Goal: Find specific fact: Find specific fact

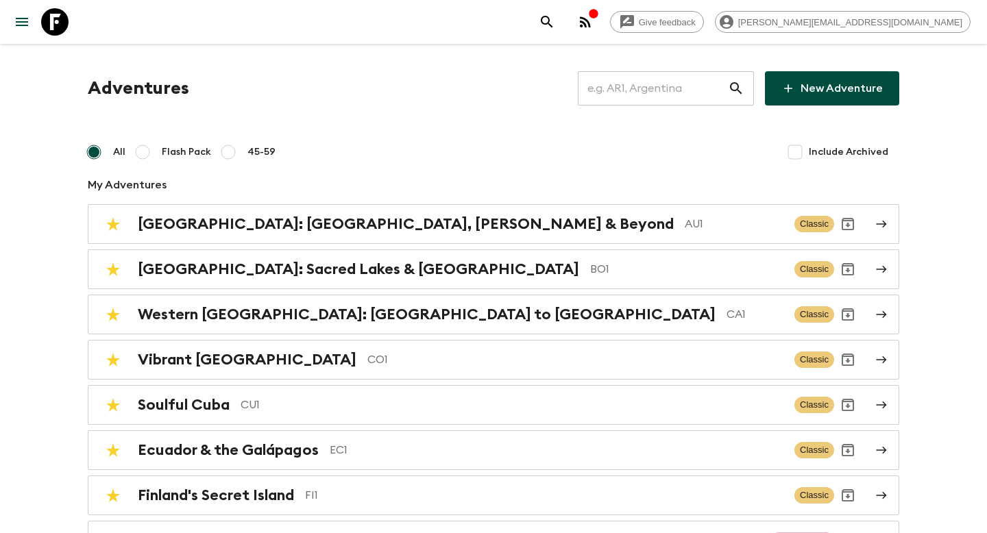
click at [691, 96] on input "text" at bounding box center [653, 88] width 150 height 38
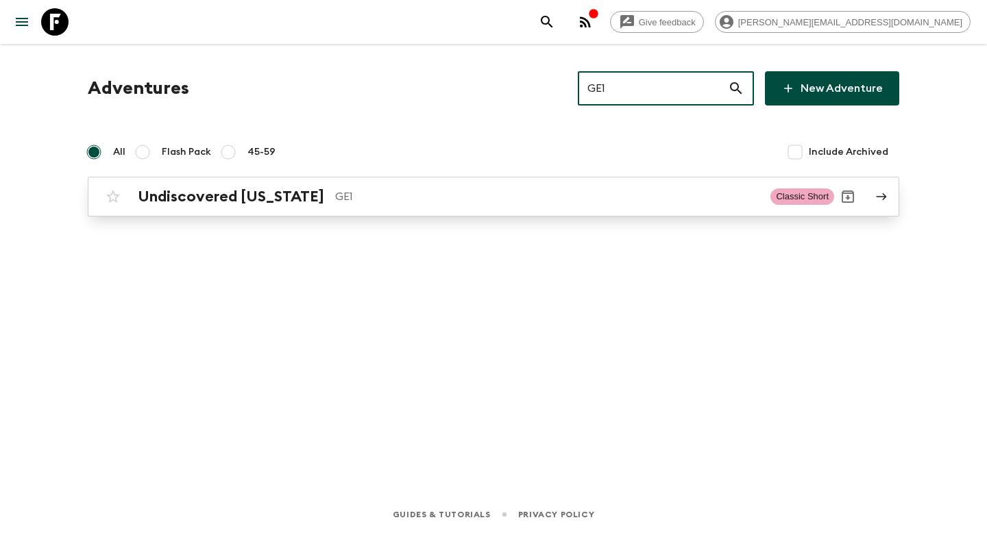
type input "GE1"
click at [408, 201] on p "GE1" at bounding box center [547, 196] width 424 height 16
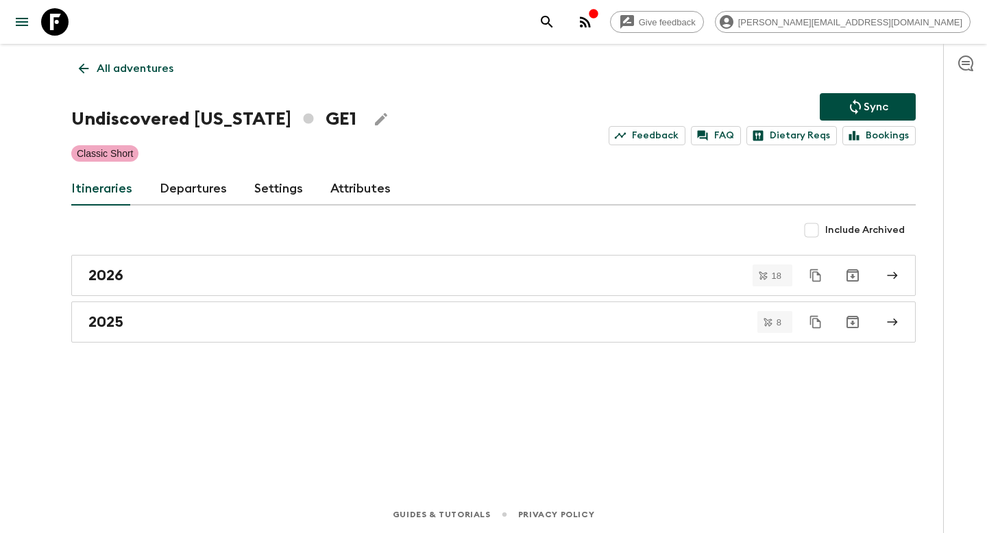
click at [182, 191] on link "Departures" at bounding box center [193, 189] width 67 height 33
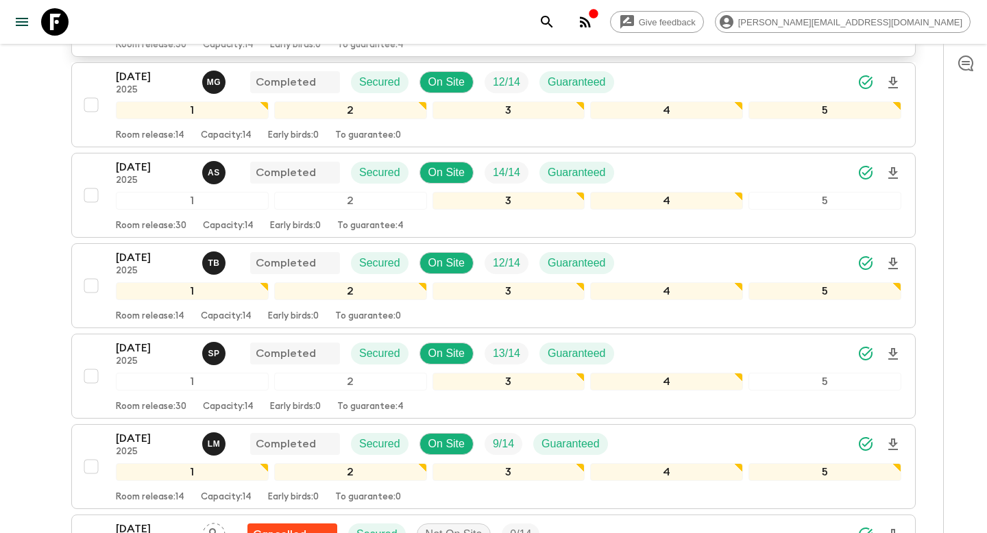
scroll to position [1037, 0]
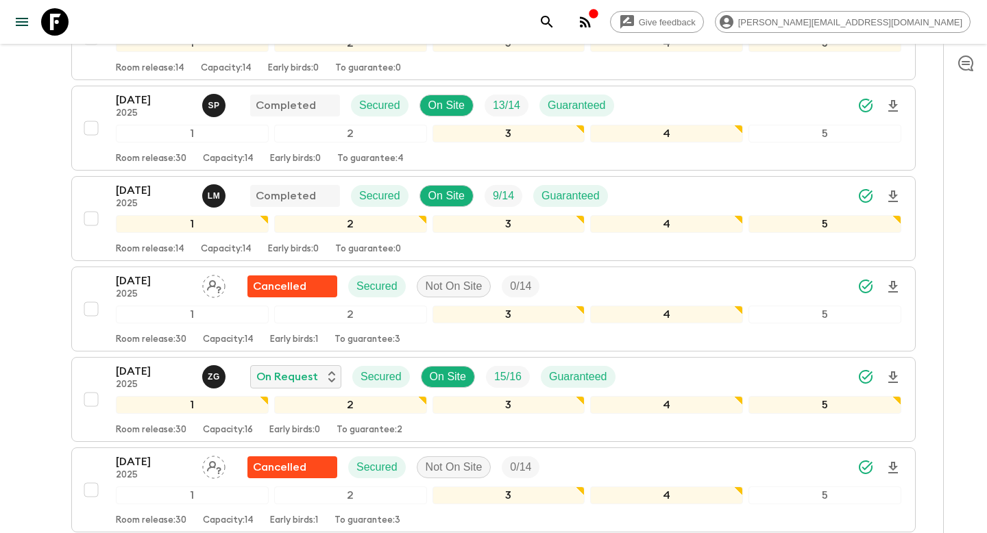
click at [138, 192] on p "25 Sep 2025" at bounding box center [153, 190] width 75 height 16
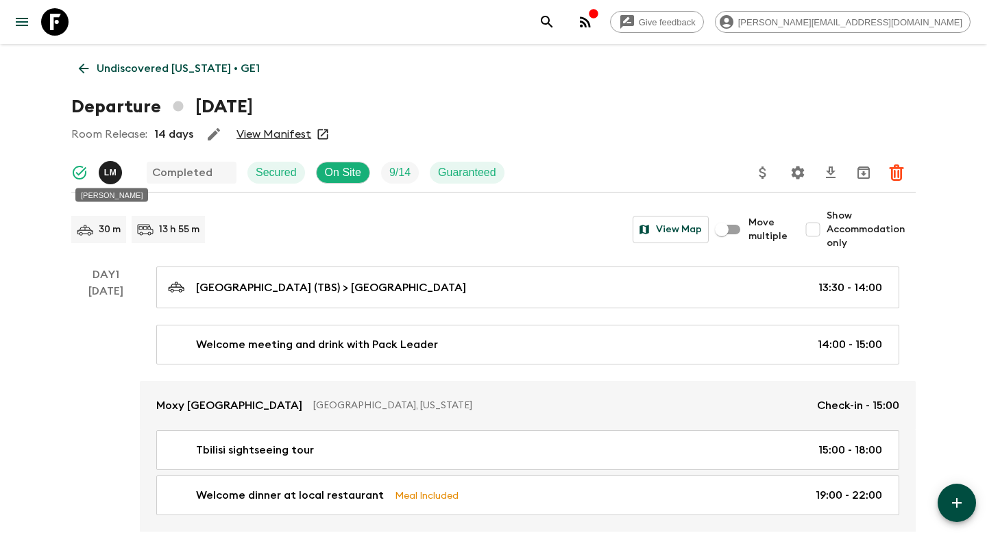
click at [108, 173] on span "L M" at bounding box center [112, 170] width 26 height 11
click at [107, 170] on span "L M" at bounding box center [112, 170] width 26 height 11
click at [134, 170] on div "L M Completed Secured On Site 9 / 14 Guaranteed" at bounding box center [293, 172] width 444 height 27
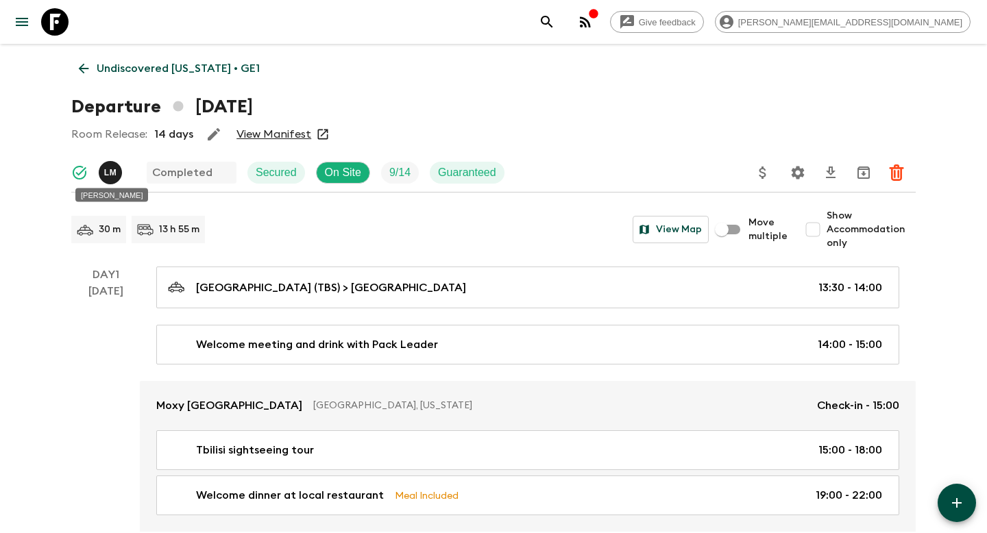
click at [115, 169] on span "L M" at bounding box center [112, 170] width 26 height 11
click at [107, 60] on p "Undiscovered Georgia • GE1" at bounding box center [178, 68] width 163 height 16
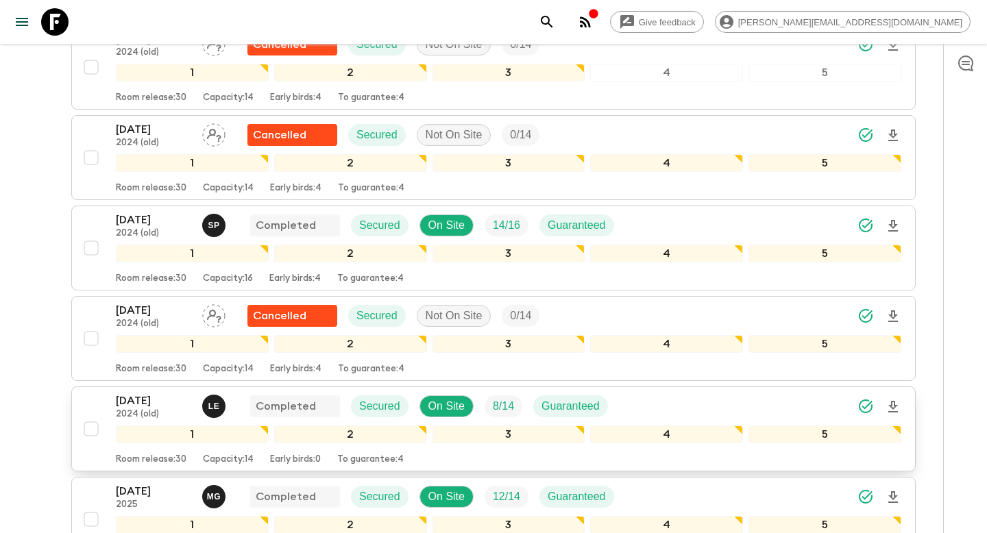
scroll to position [386, 0]
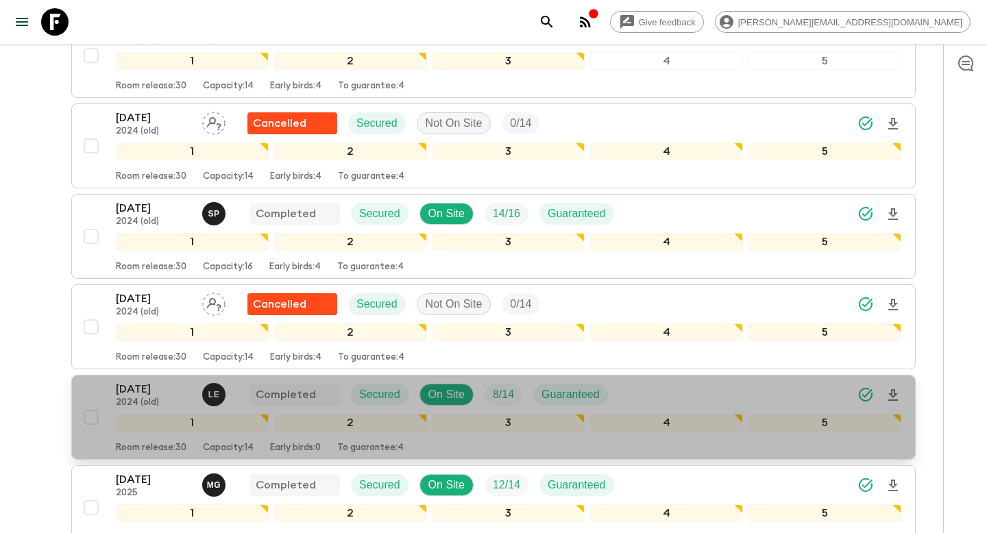
click at [169, 391] on p "28 Nov 2024" at bounding box center [153, 389] width 75 height 16
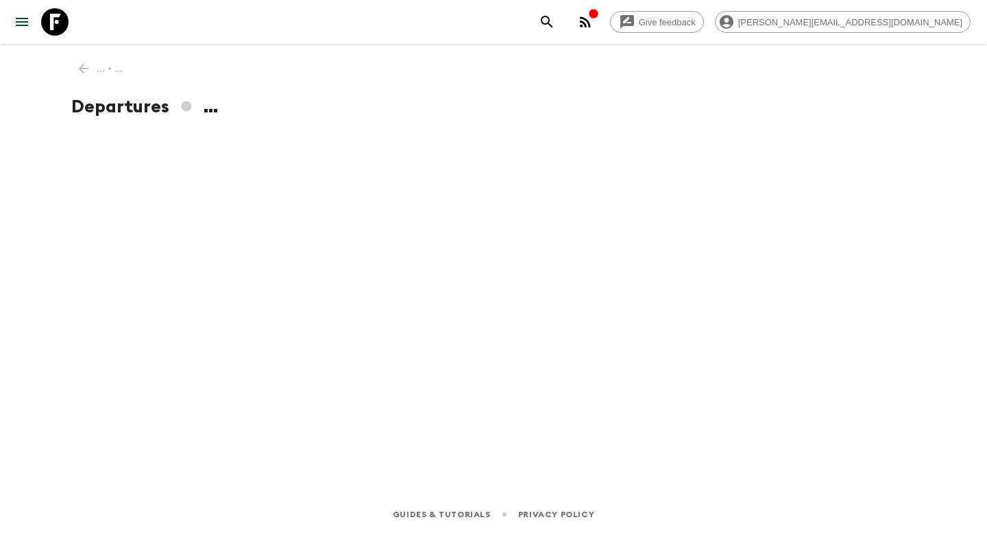
click at [169, 391] on div "... • ... Departures ..." at bounding box center [493, 251] width 877 height 414
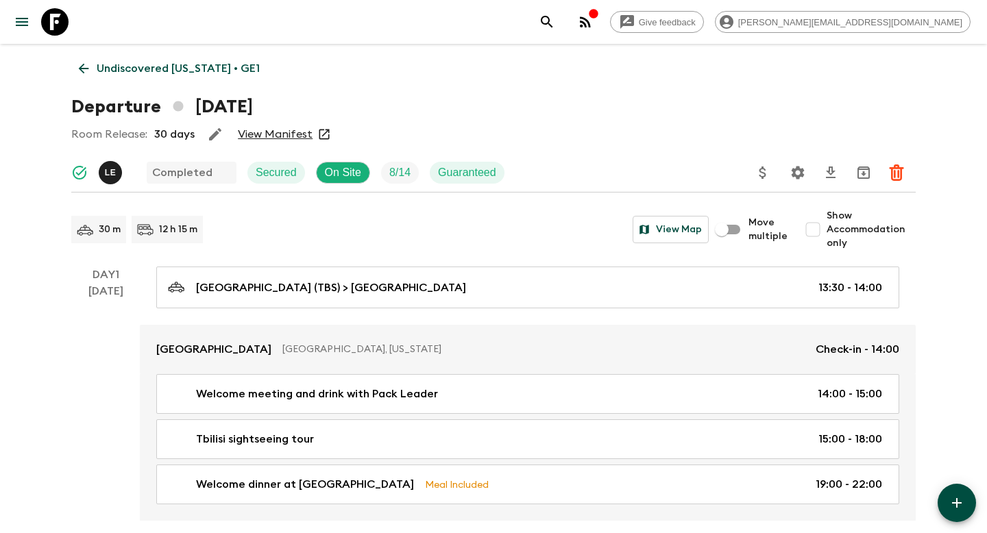
click at [112, 172] on span "L E" at bounding box center [112, 170] width 26 height 11
click at [78, 169] on icon "Synced Successfully" at bounding box center [79, 172] width 16 height 16
click at [128, 162] on div "L E Completed Secured On Site 8 / 14 Guaranteed" at bounding box center [293, 172] width 444 height 27
click at [88, 60] on link "Undiscovered Georgia • GE1" at bounding box center [169, 68] width 196 height 27
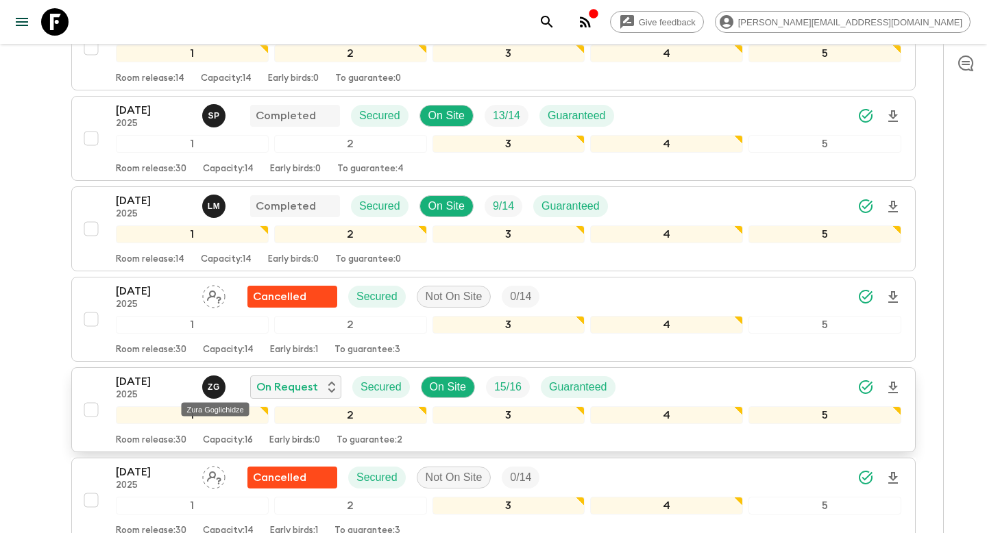
scroll to position [1020, 0]
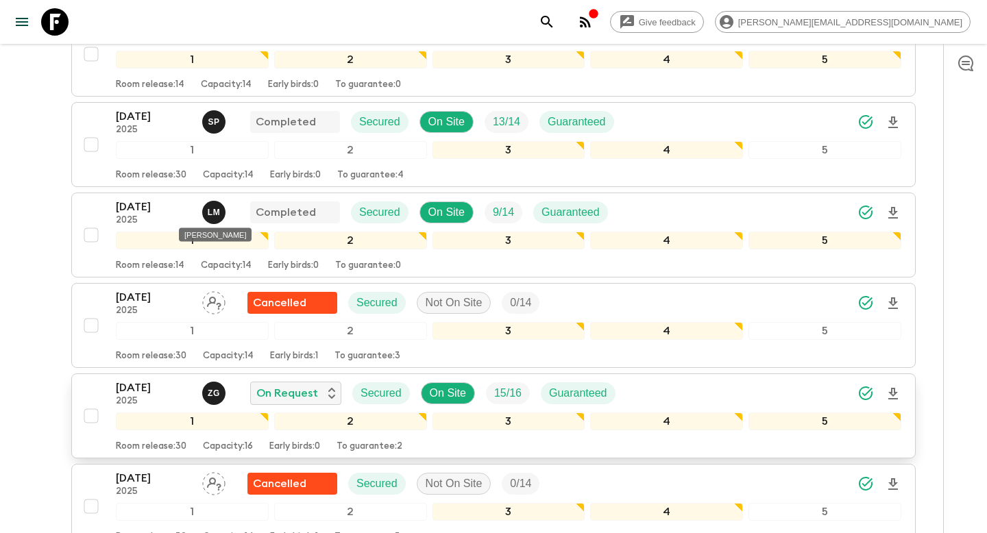
click at [211, 206] on span "L M" at bounding box center [215, 210] width 26 height 11
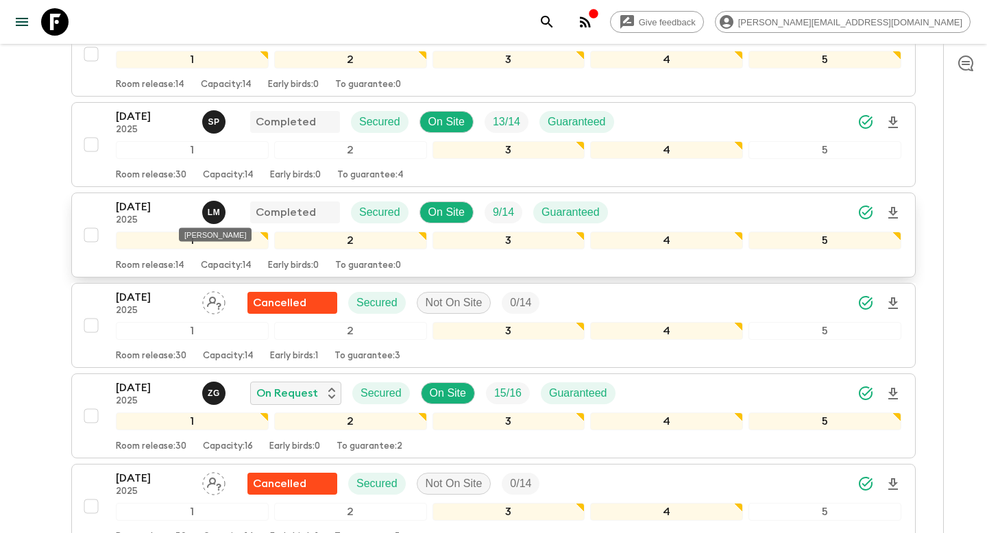
click at [214, 209] on span "L M" at bounding box center [215, 210] width 26 height 11
click at [212, 214] on span "L M" at bounding box center [215, 210] width 26 height 11
click at [132, 208] on p "25 Sep 2025" at bounding box center [153, 207] width 75 height 16
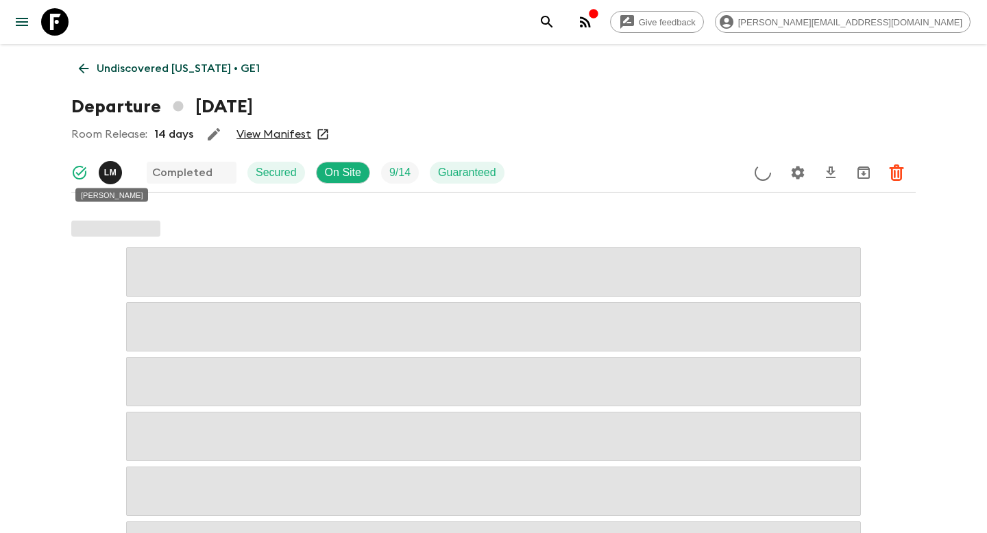
click at [114, 169] on span "L M" at bounding box center [112, 170] width 26 height 11
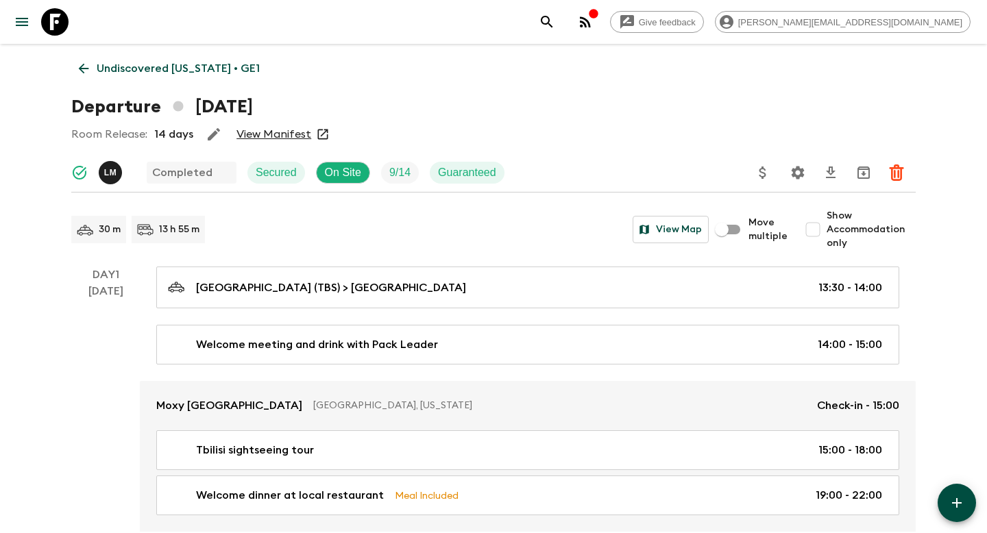
click at [110, 179] on div "L M" at bounding box center [112, 172] width 26 height 23
click at [141, 177] on div "L M Completed Secured On Site 9 / 14 Guaranteed" at bounding box center [293, 172] width 444 height 27
click at [104, 176] on span "L M" at bounding box center [112, 170] width 26 height 11
drag, startPoint x: 142, startPoint y: 198, endPoint x: 78, endPoint y: 196, distance: 63.8
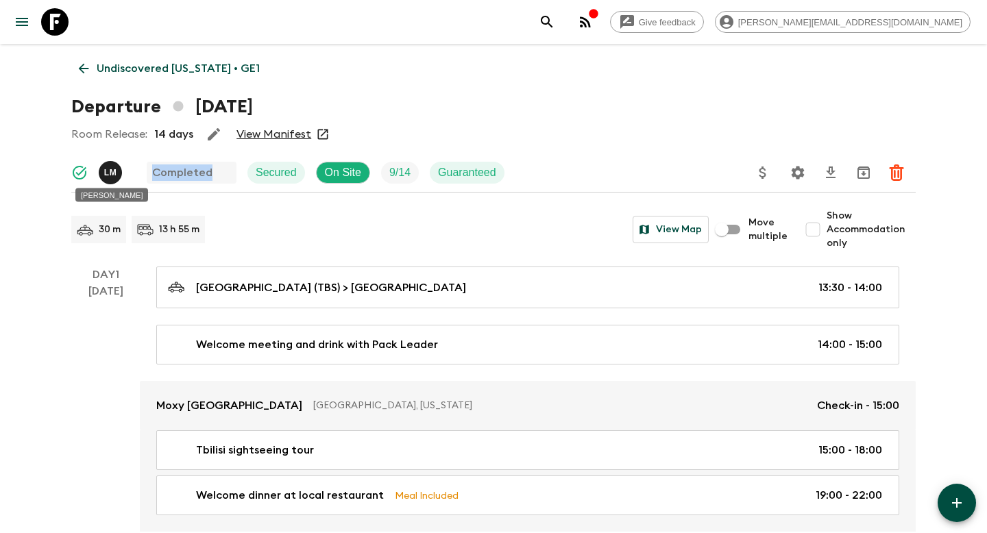
click at [78, 196] on div "Luka Mamniashvili" at bounding box center [111, 195] width 73 height 14
copy div "Luka Mamniashvili"
